Goal: Entertainment & Leisure: Consume media (video, audio)

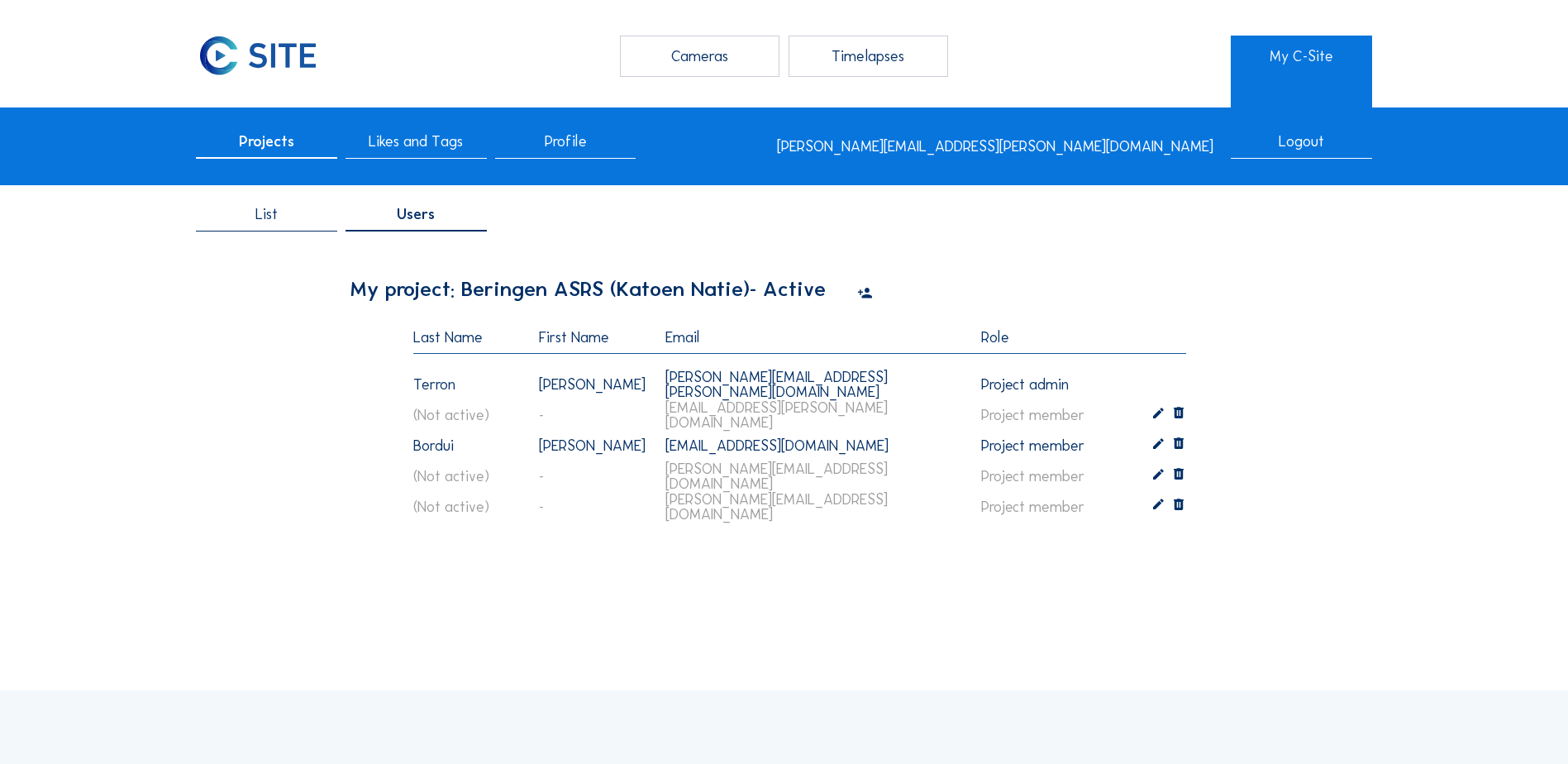
scroll to position [50, 0]
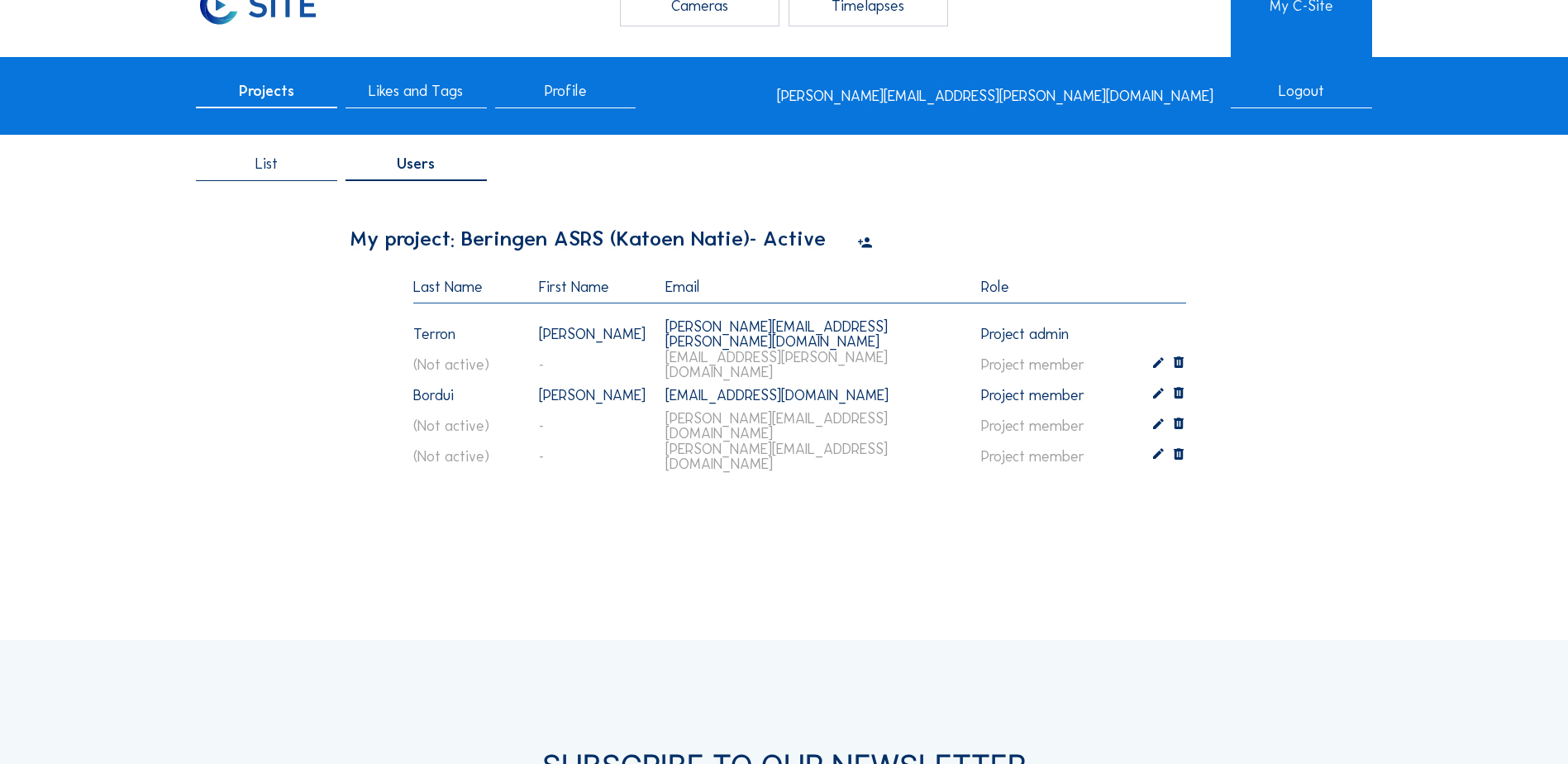
click at [271, 167] on span "List" at bounding box center [266, 163] width 22 height 14
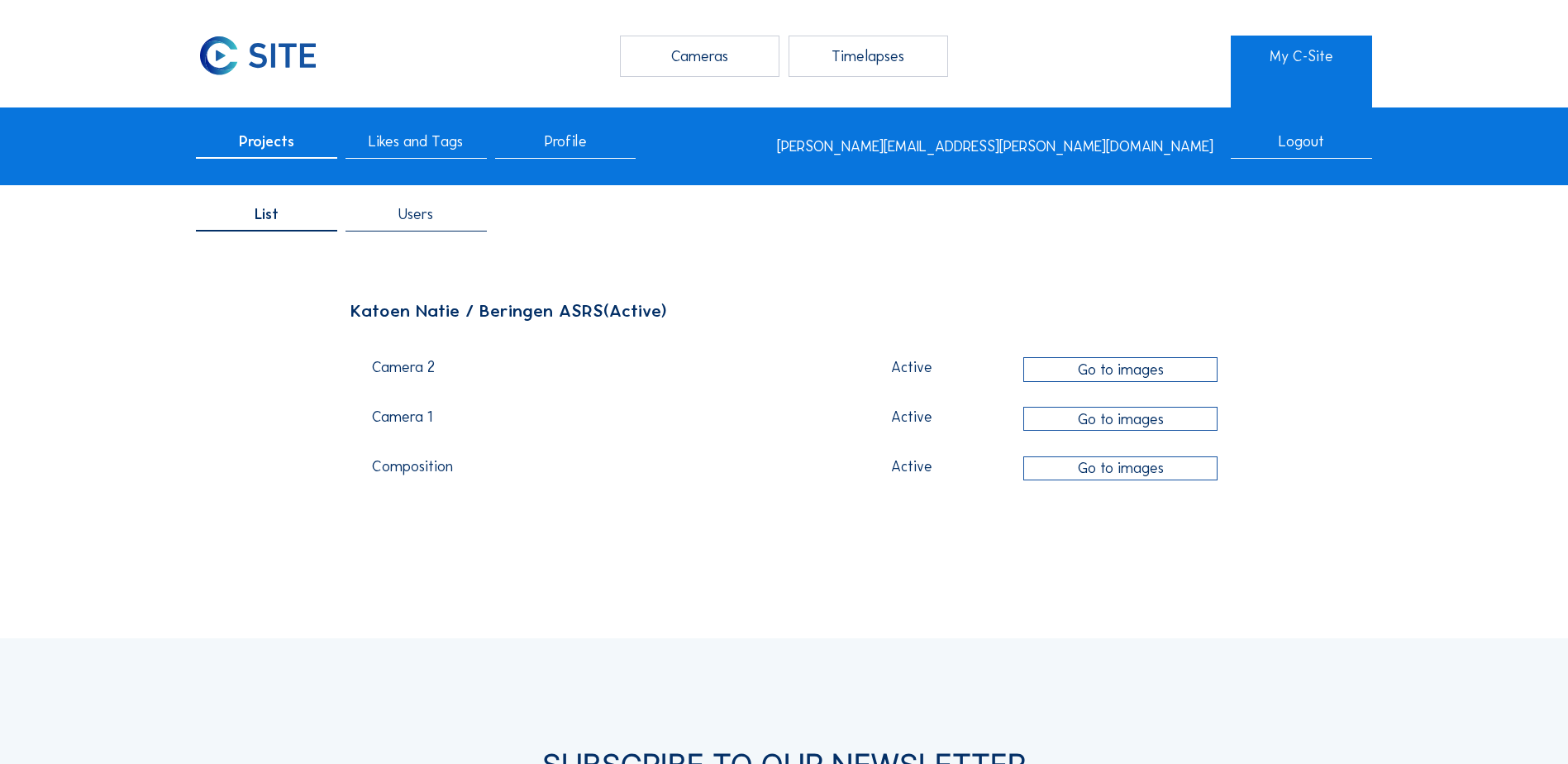
click at [1114, 478] on div "Go to images" at bounding box center [1121, 468] width 195 height 24
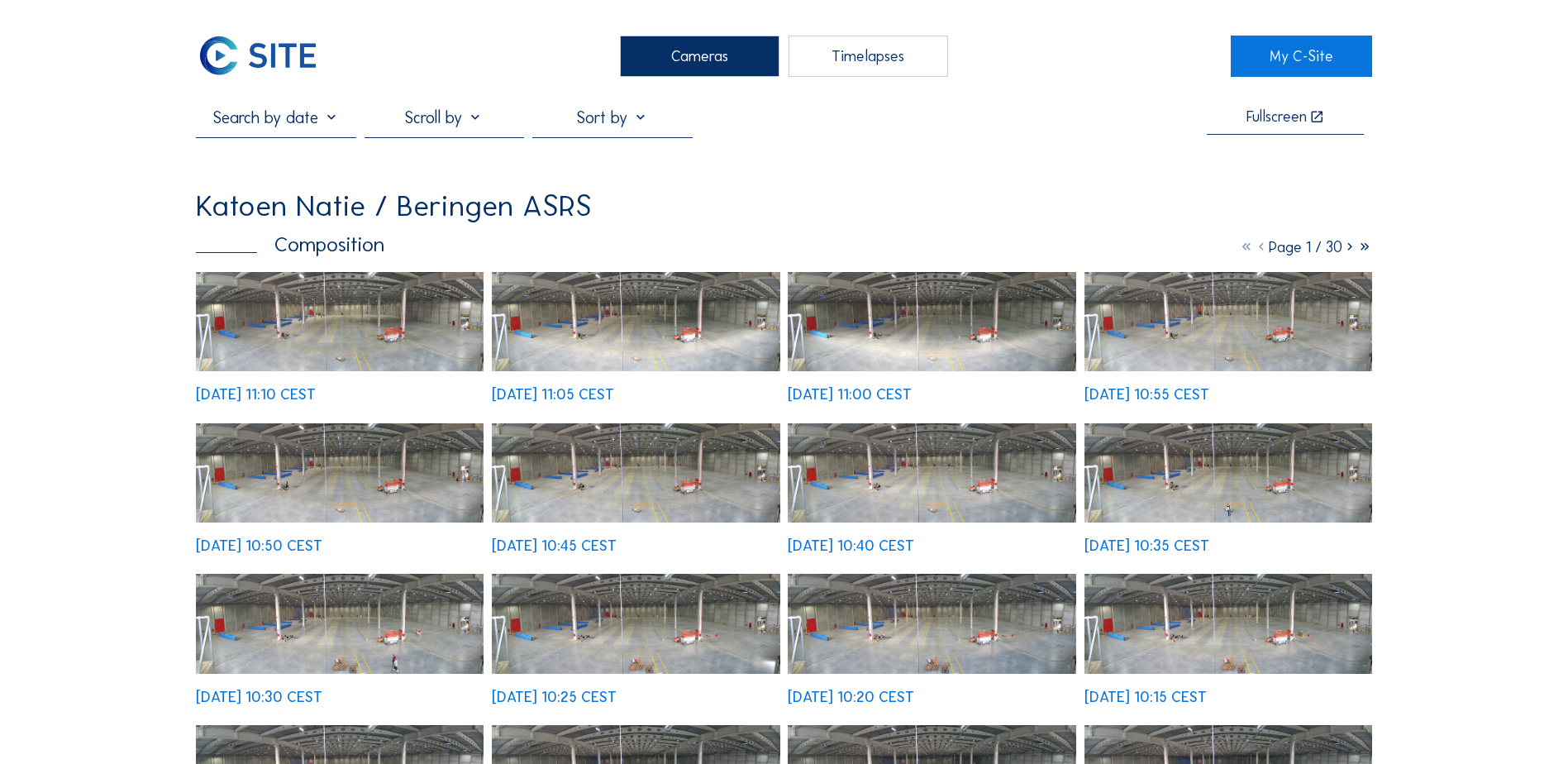
click at [857, 54] on div "Timelapses" at bounding box center [868, 56] width 160 height 41
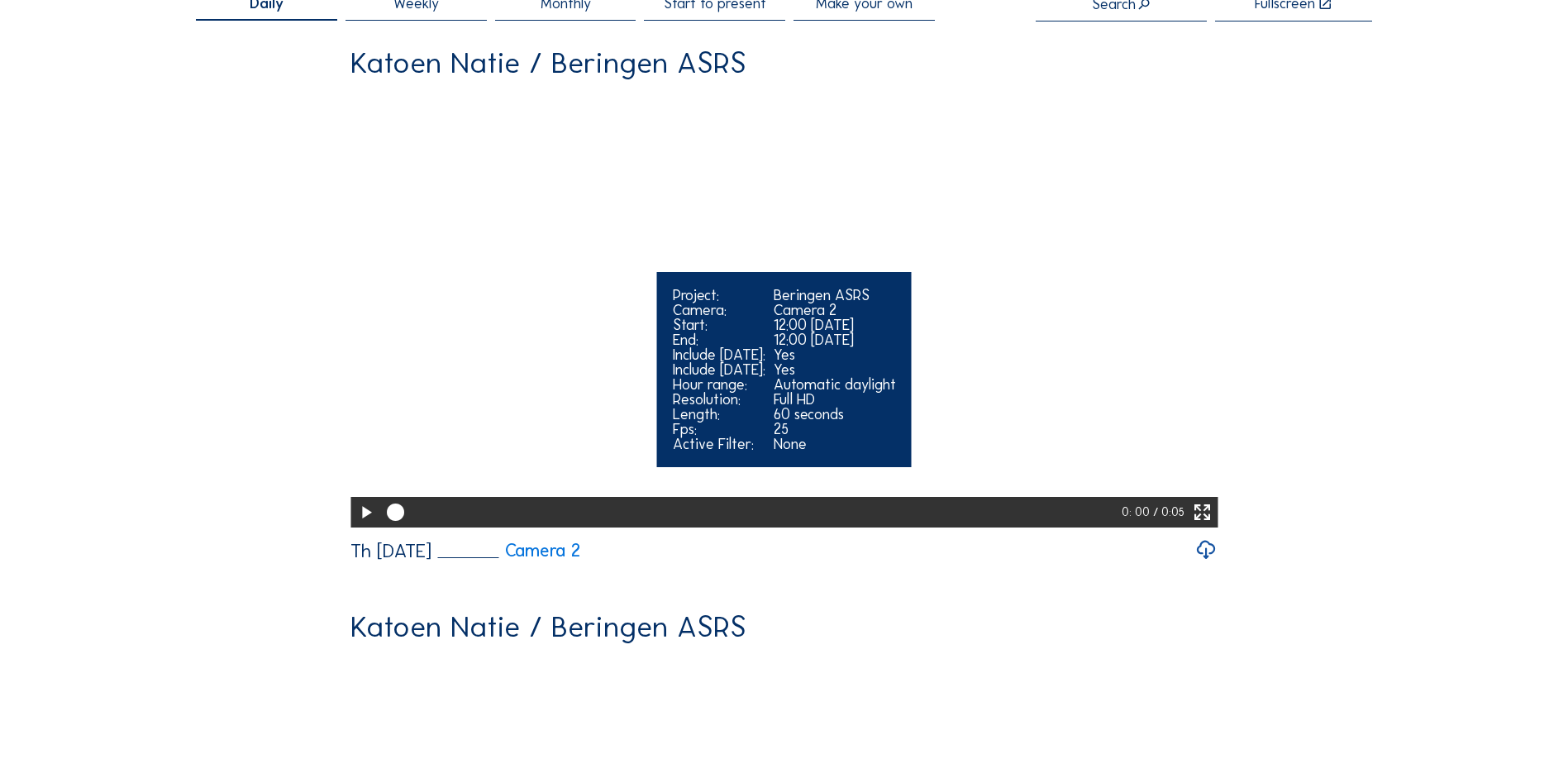
scroll to position [83, 0]
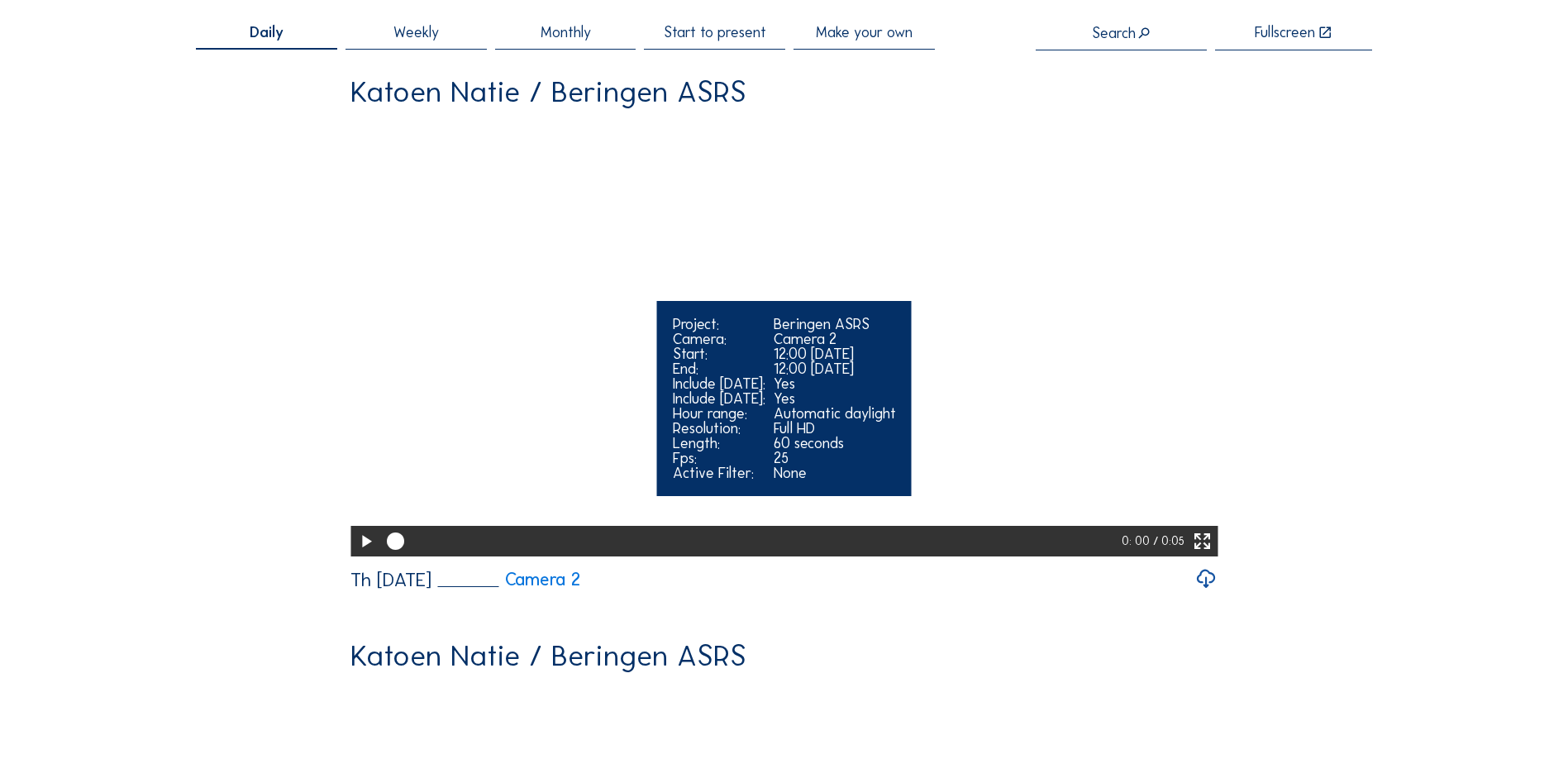
click at [363, 555] on icon at bounding box center [365, 541] width 20 height 26
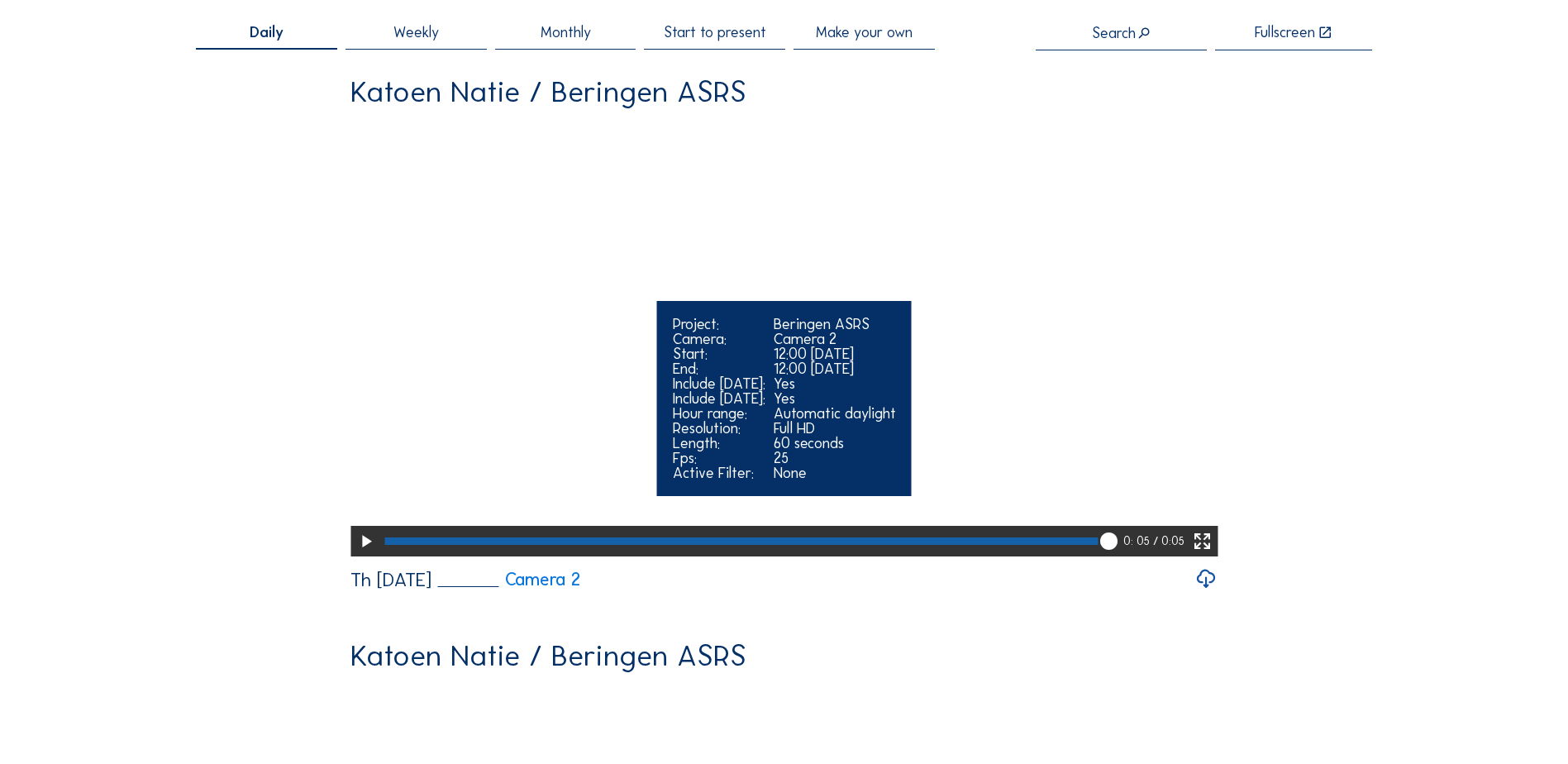
click at [360, 555] on icon at bounding box center [365, 541] width 20 height 26
click at [363, 555] on icon at bounding box center [365, 541] width 20 height 26
click at [359, 555] on icon at bounding box center [365, 541] width 20 height 26
click at [357, 555] on icon at bounding box center [365, 541] width 20 height 26
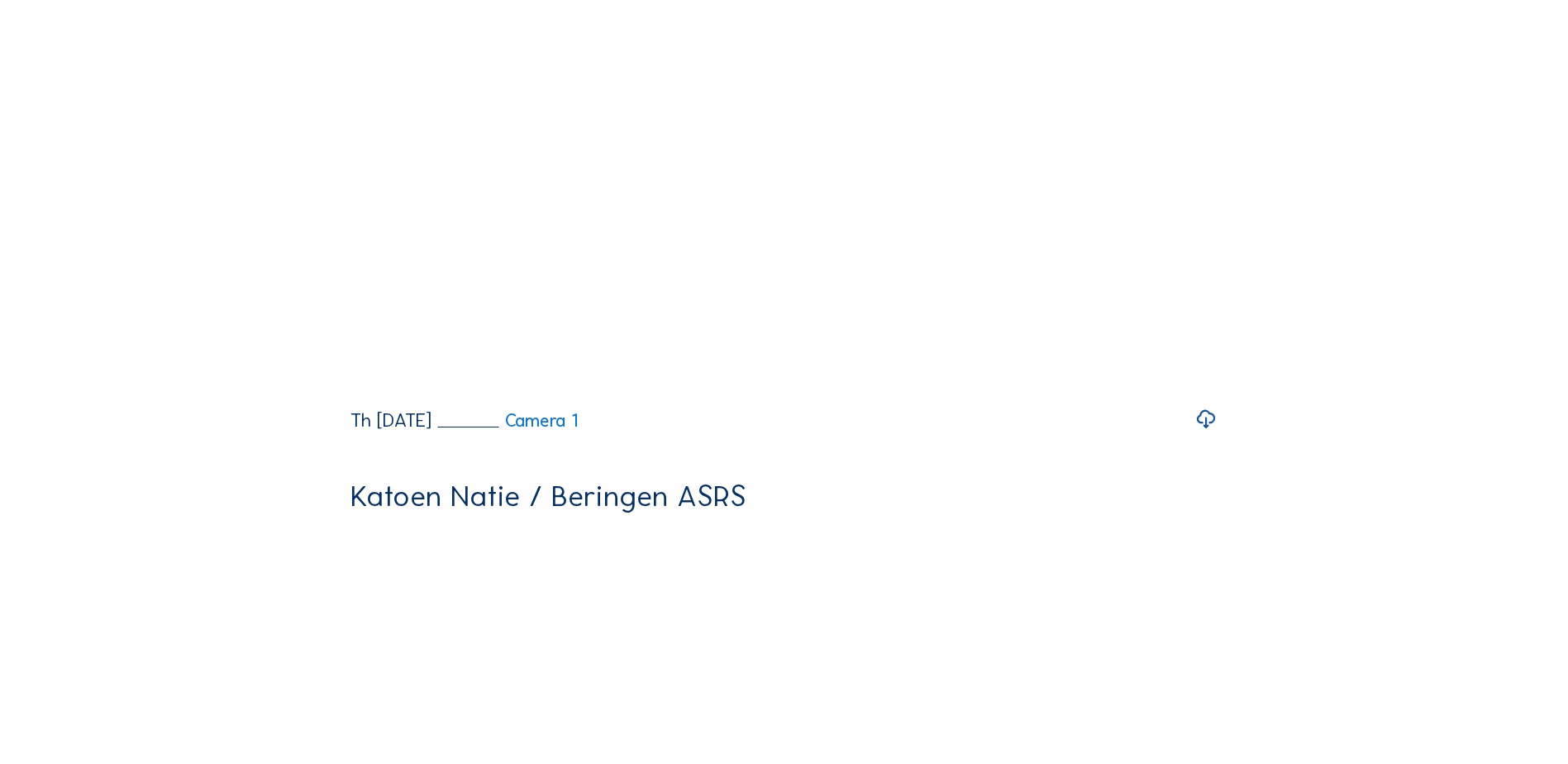
scroll to position [827, 0]
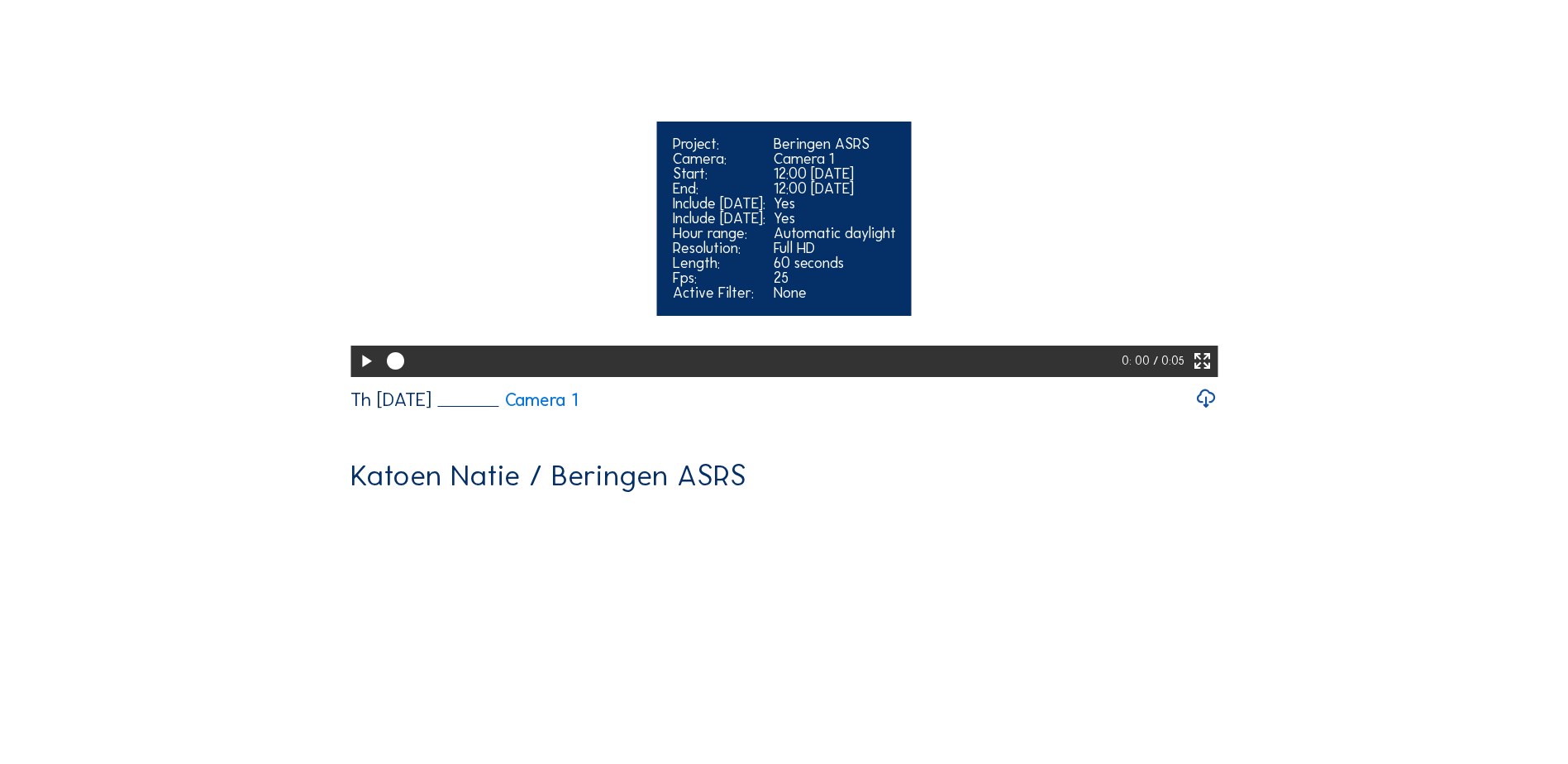
click at [365, 375] on icon at bounding box center [365, 361] width 20 height 26
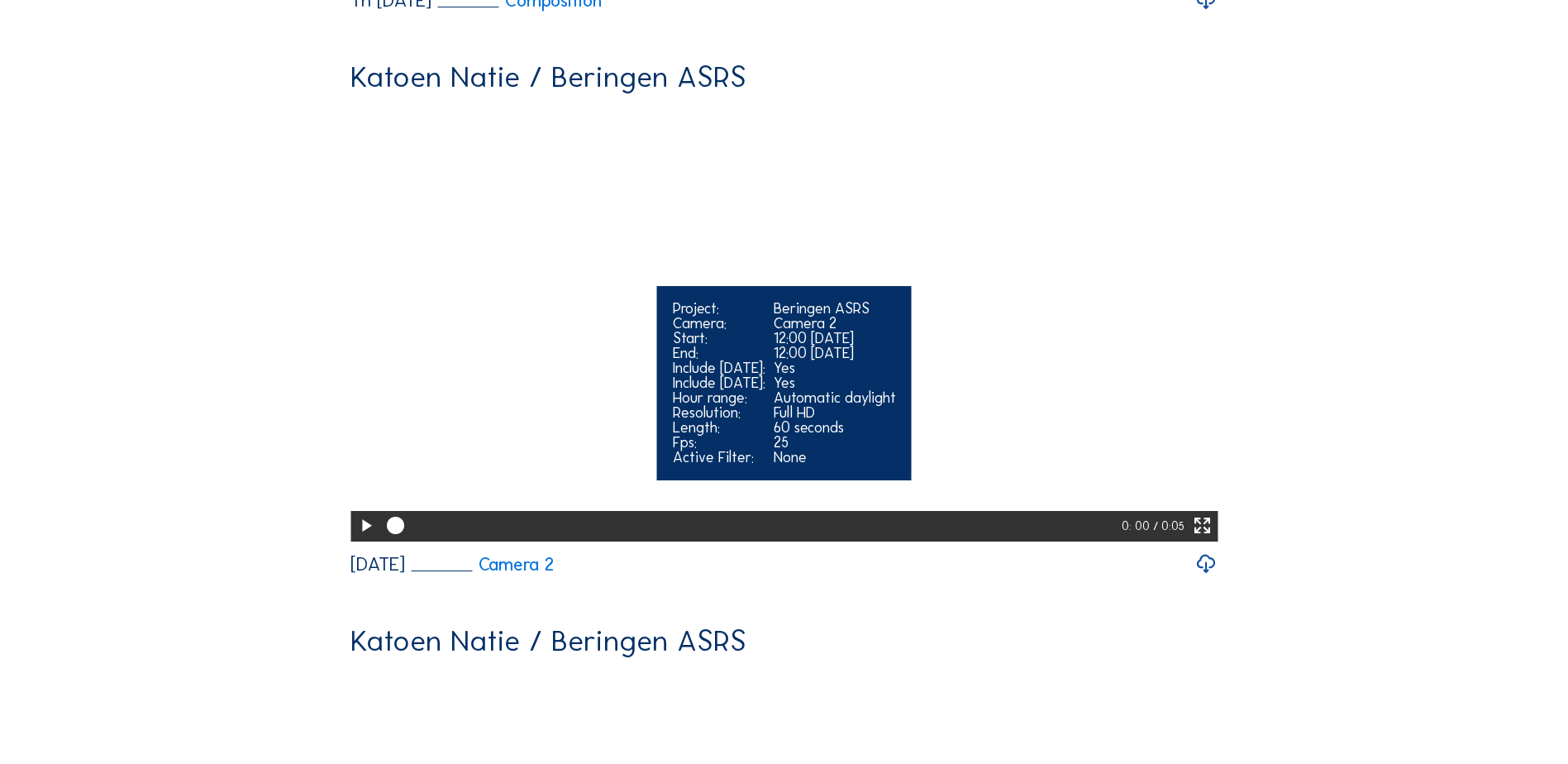
scroll to position [1818, 0]
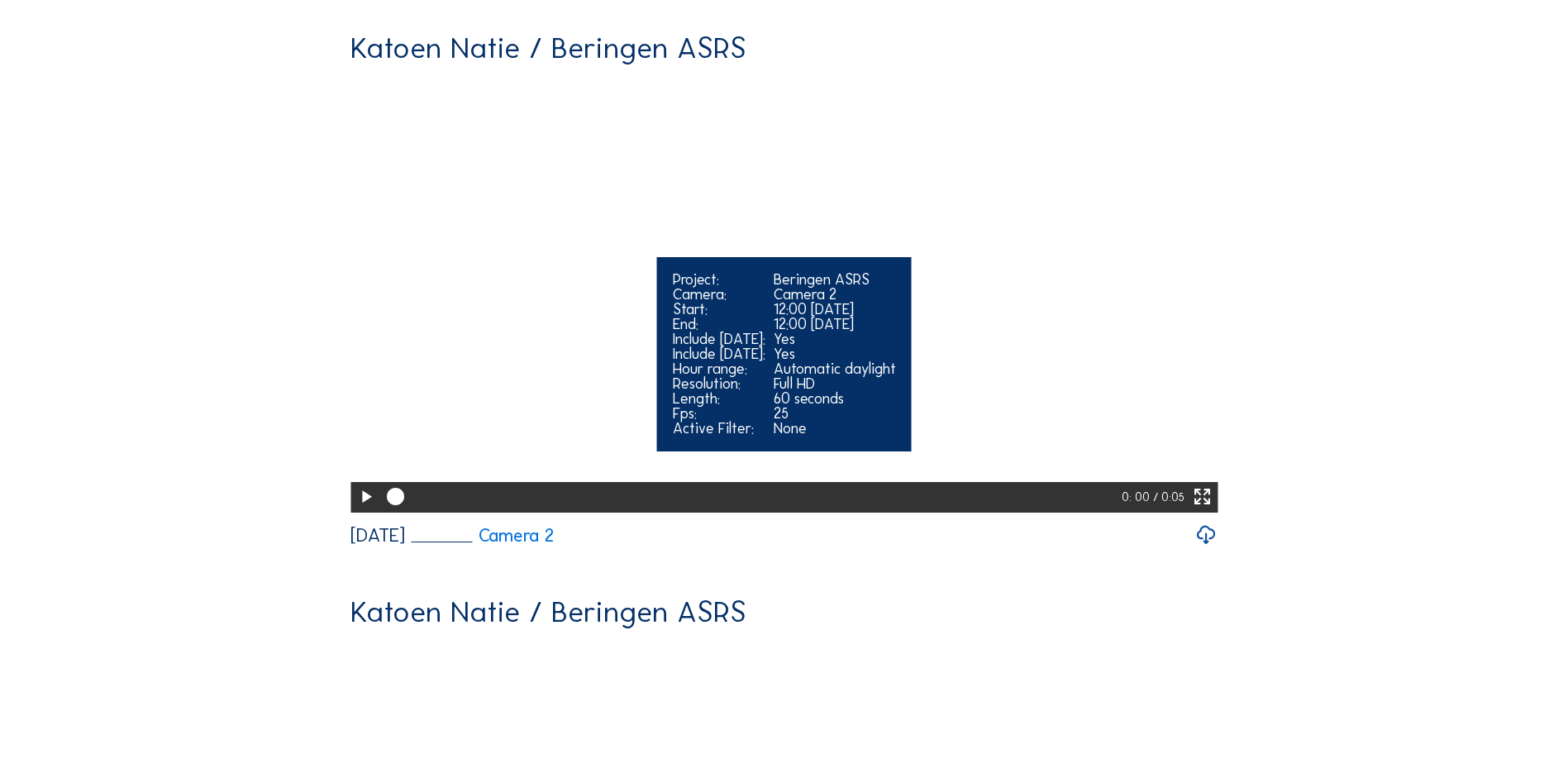
click at [363, 510] on icon at bounding box center [365, 497] width 20 height 26
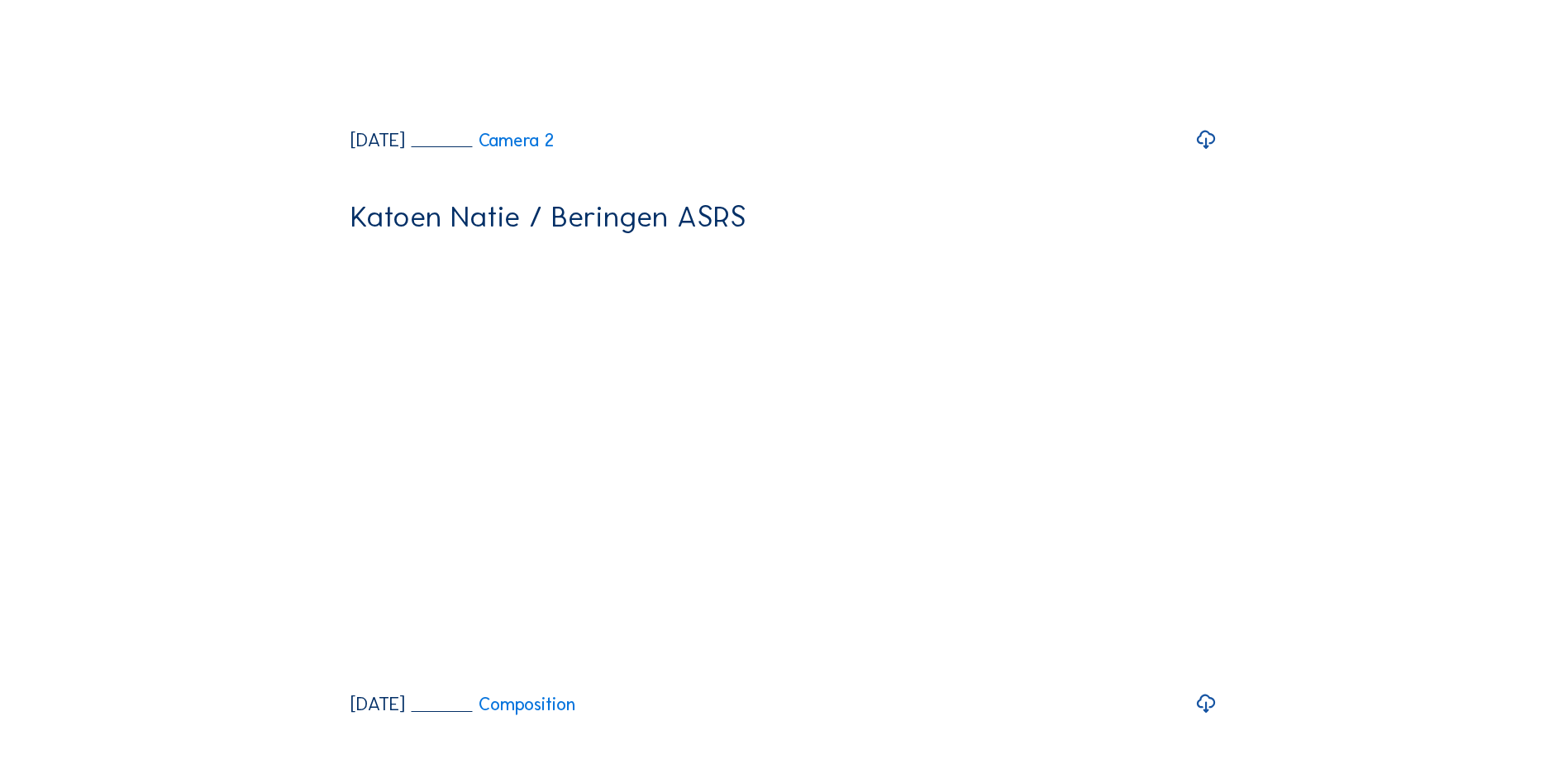
scroll to position [2231, 0]
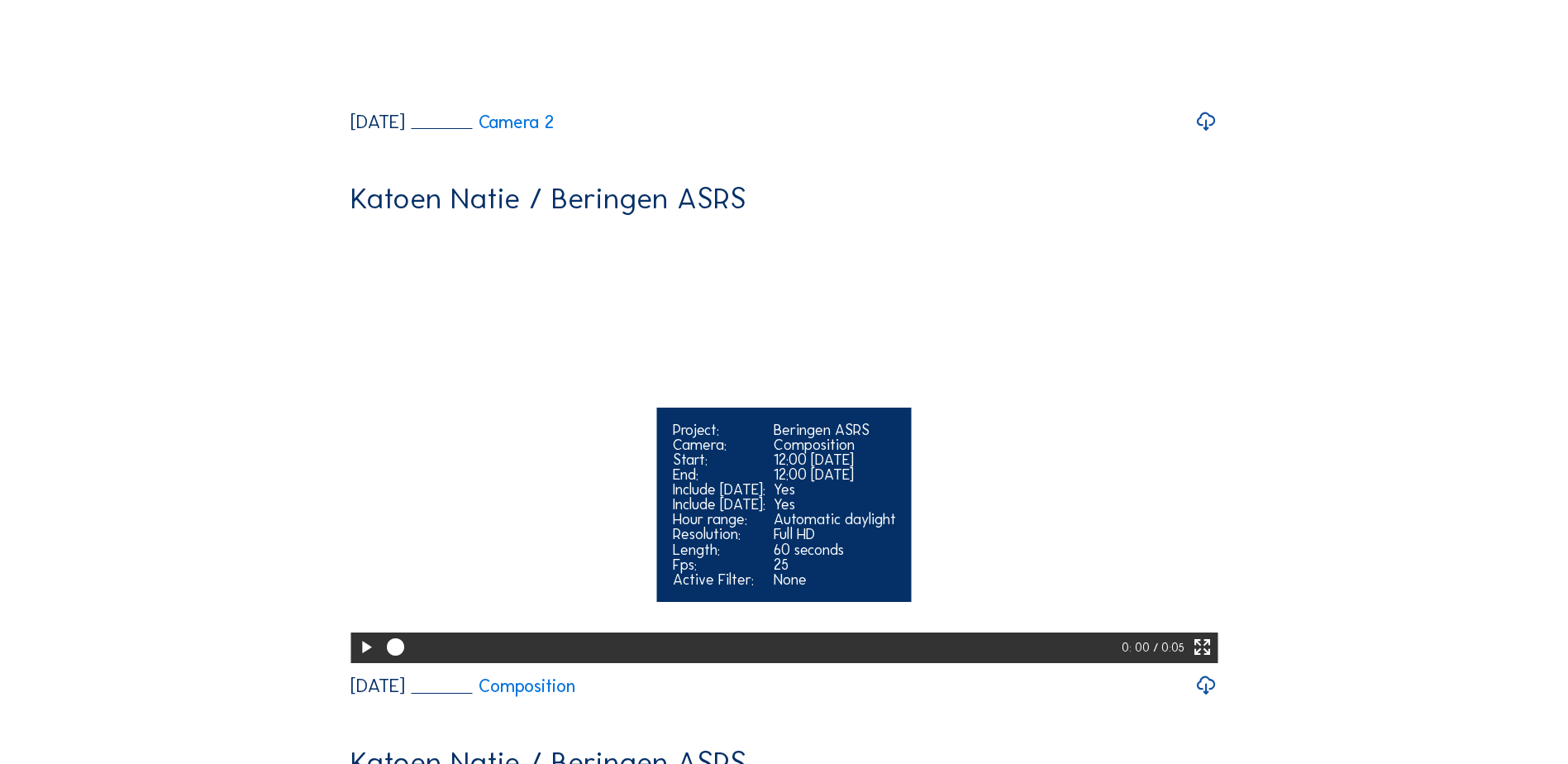
click at [358, 635] on icon at bounding box center [365, 647] width 20 height 26
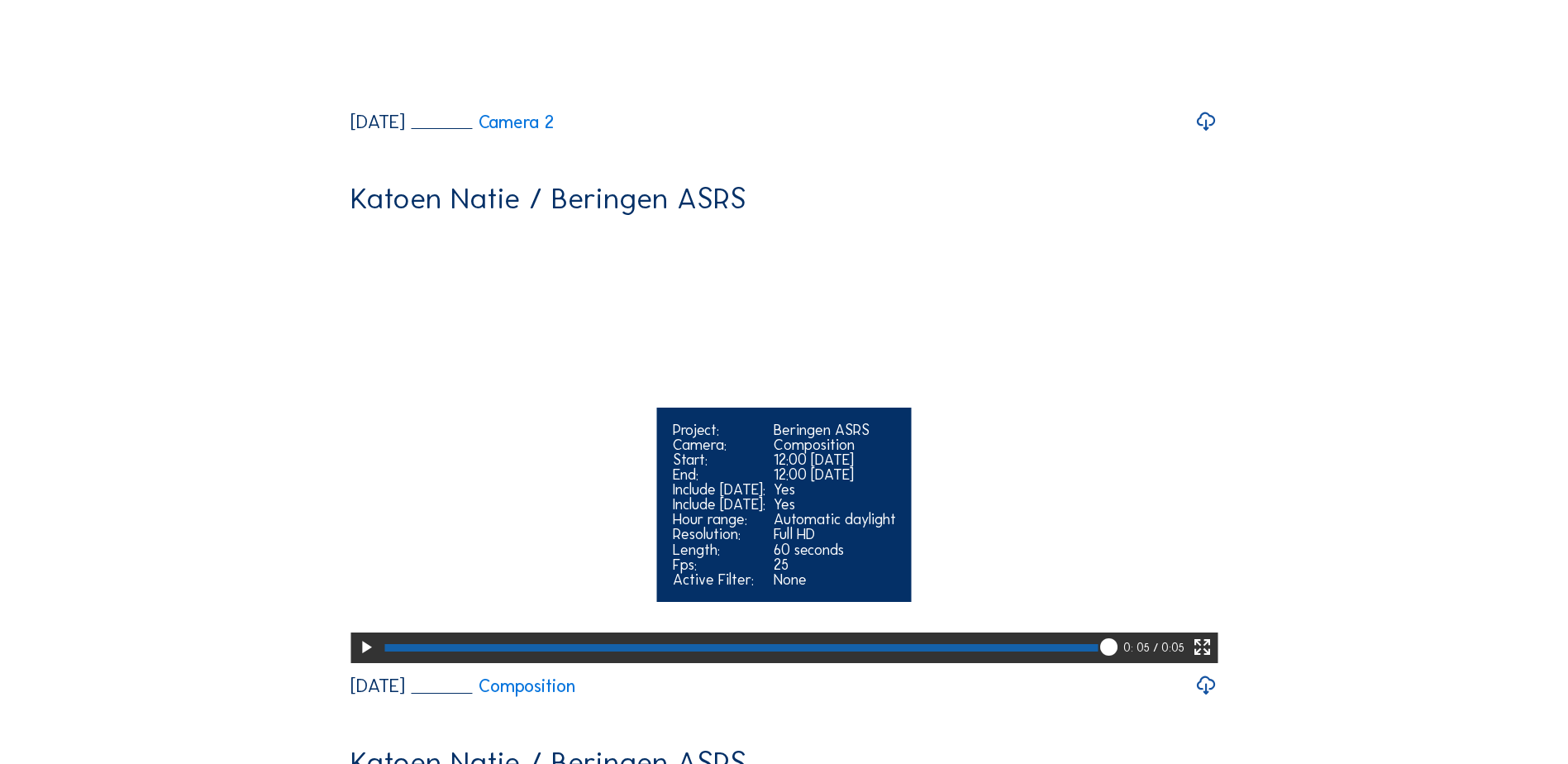
click at [366, 635] on icon at bounding box center [365, 647] width 20 height 26
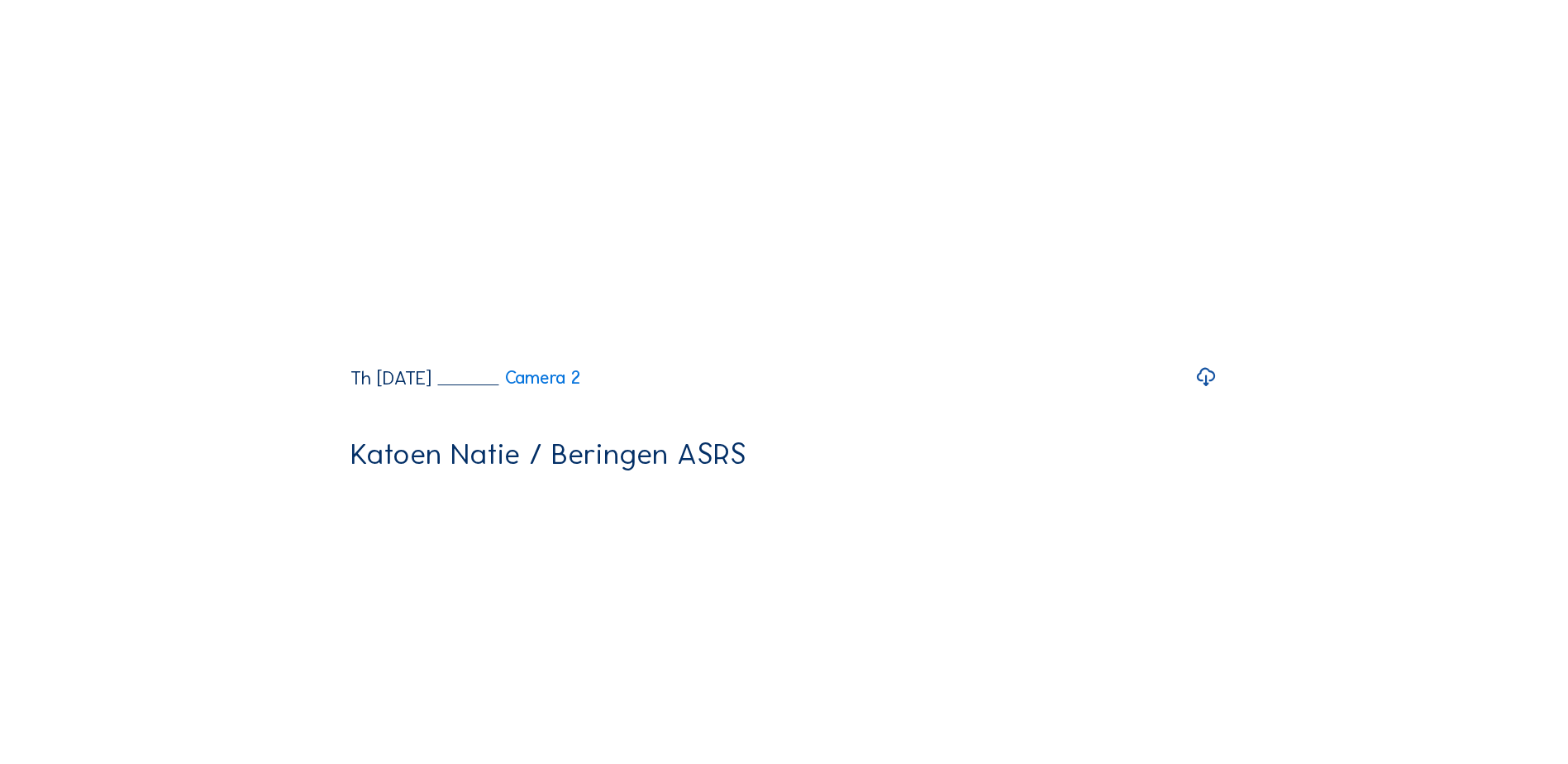
scroll to position [0, 0]
